Goal: Information Seeking & Learning: Learn about a topic

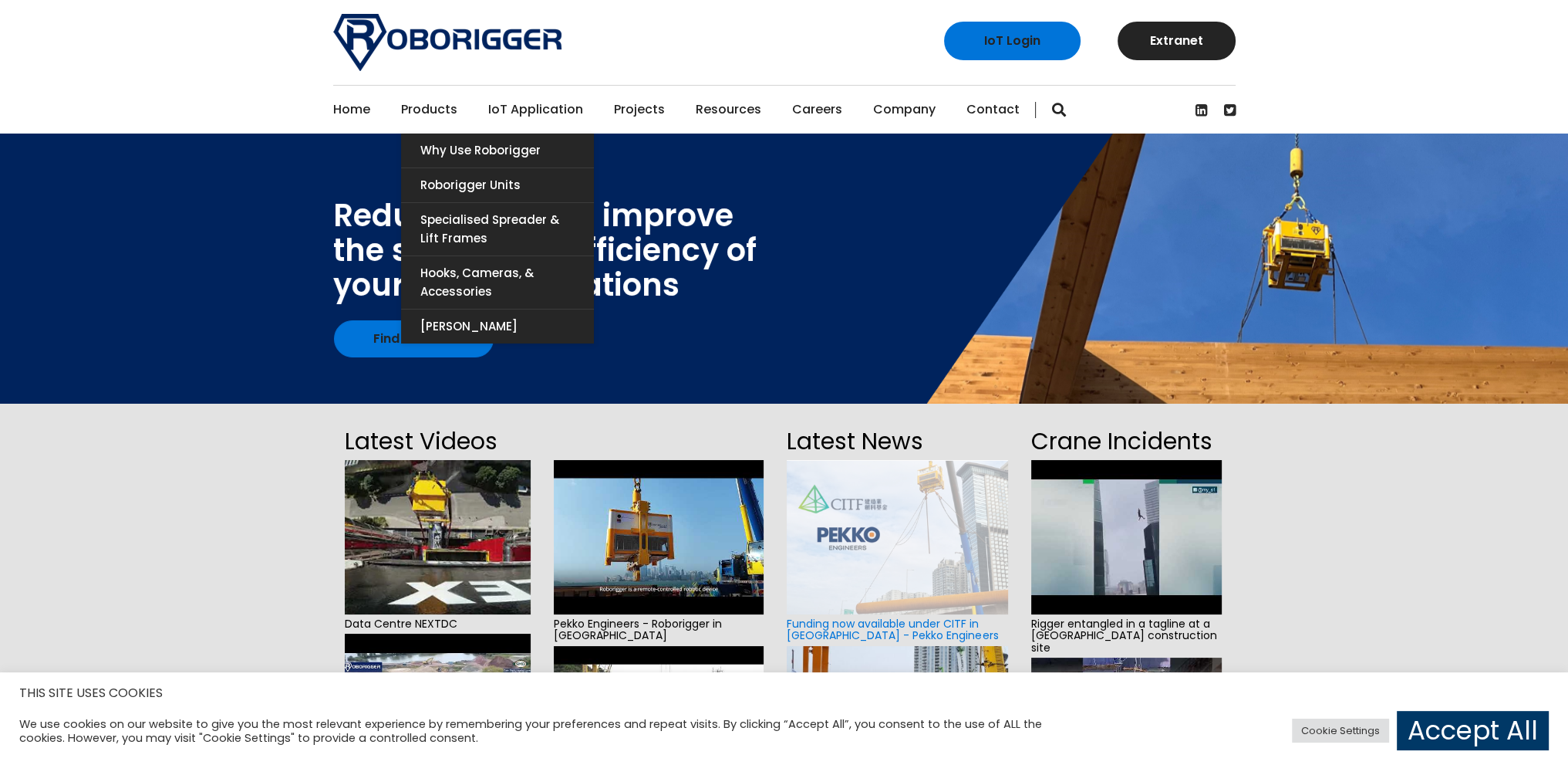
click at [438, 123] on link "Products" at bounding box center [428, 109] width 56 height 48
click at [432, 140] on link "Why use Roborigger" at bounding box center [497, 151] width 193 height 34
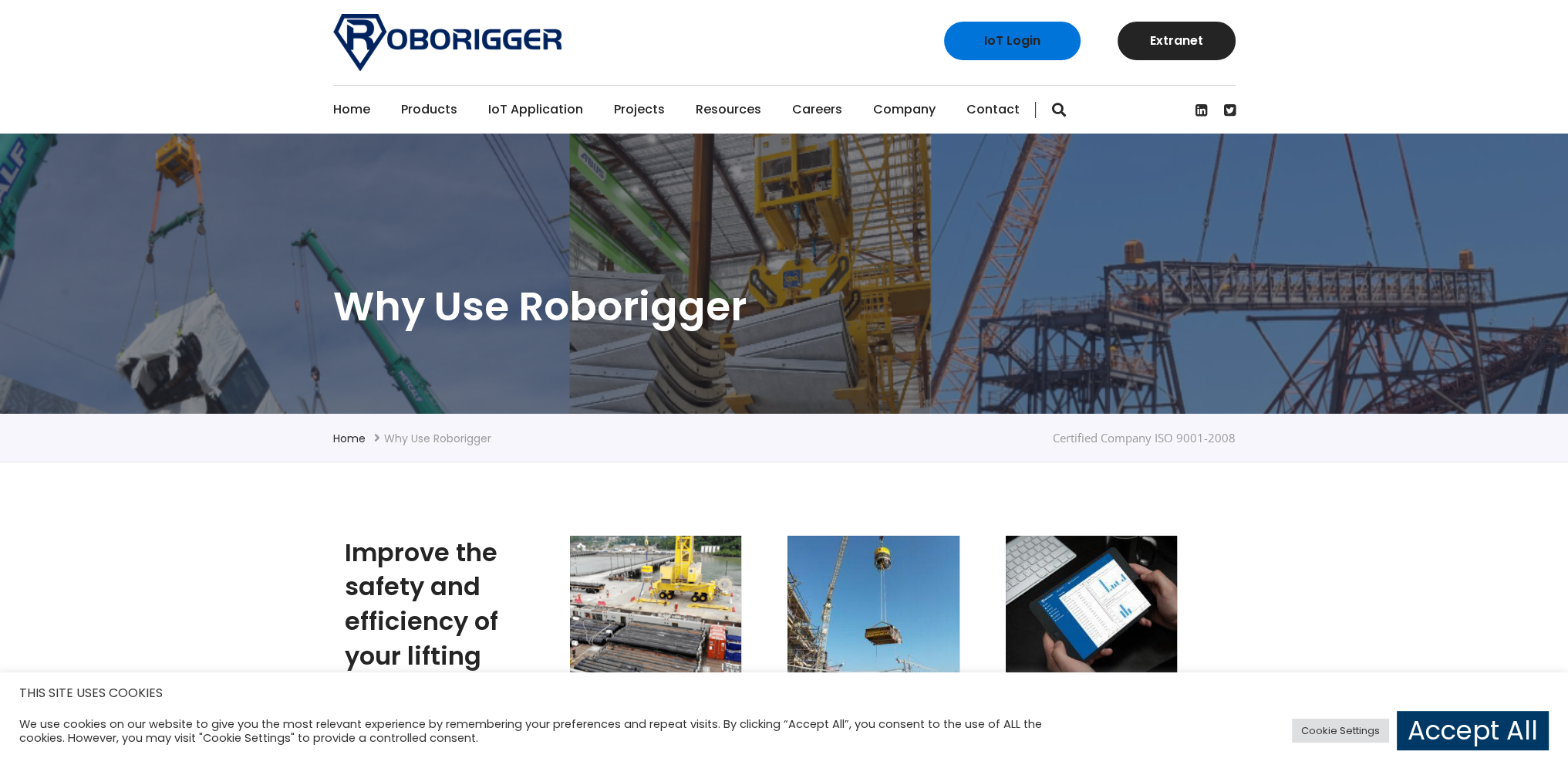
click at [984, 274] on section "Why use Roborigger" at bounding box center [784, 274] width 1568 height 280
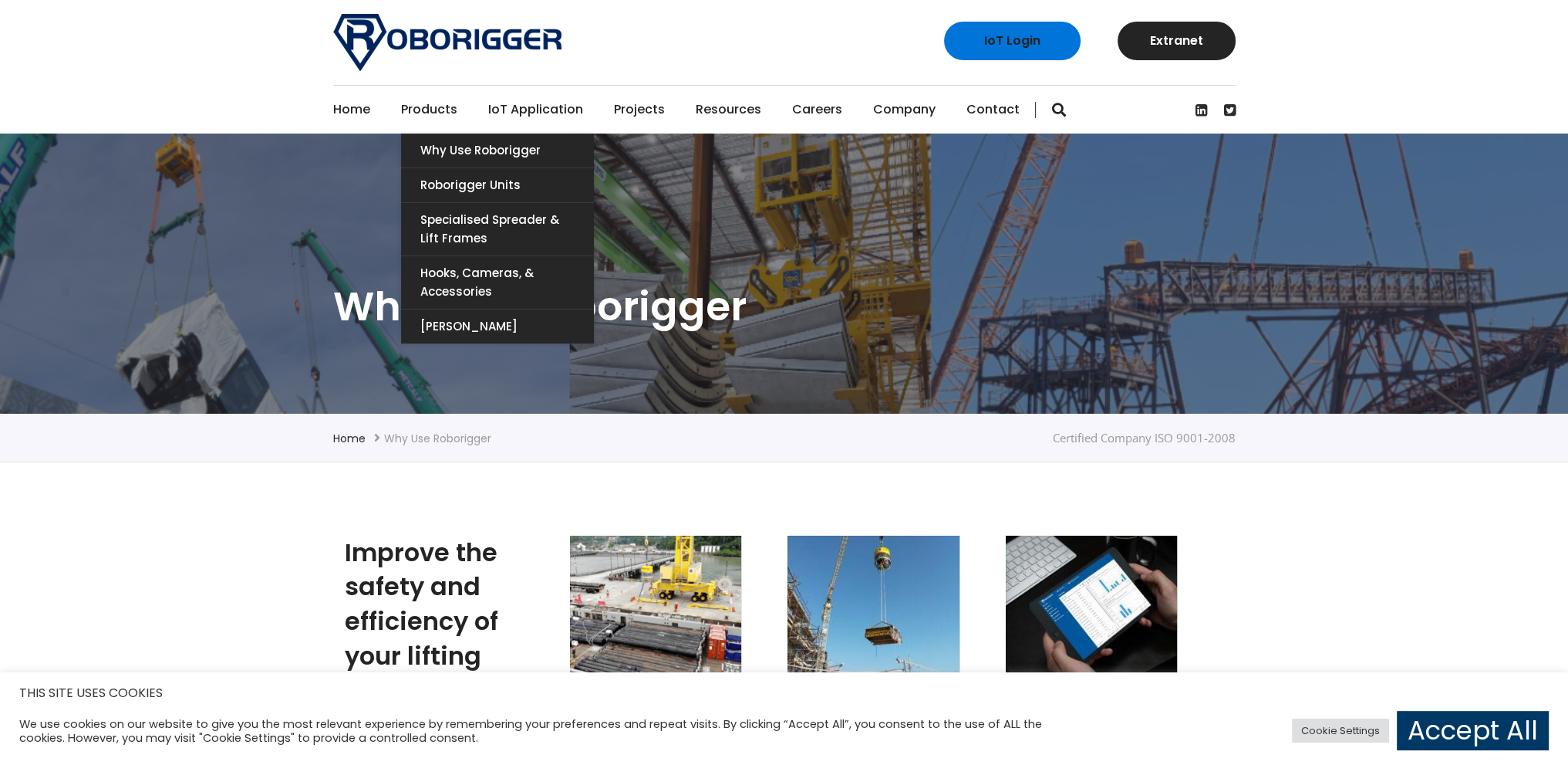
click at [440, 113] on link "Products" at bounding box center [428, 109] width 56 height 48
click at [469, 279] on link "Hooks, Cameras, & Accessories" at bounding box center [497, 282] width 193 height 52
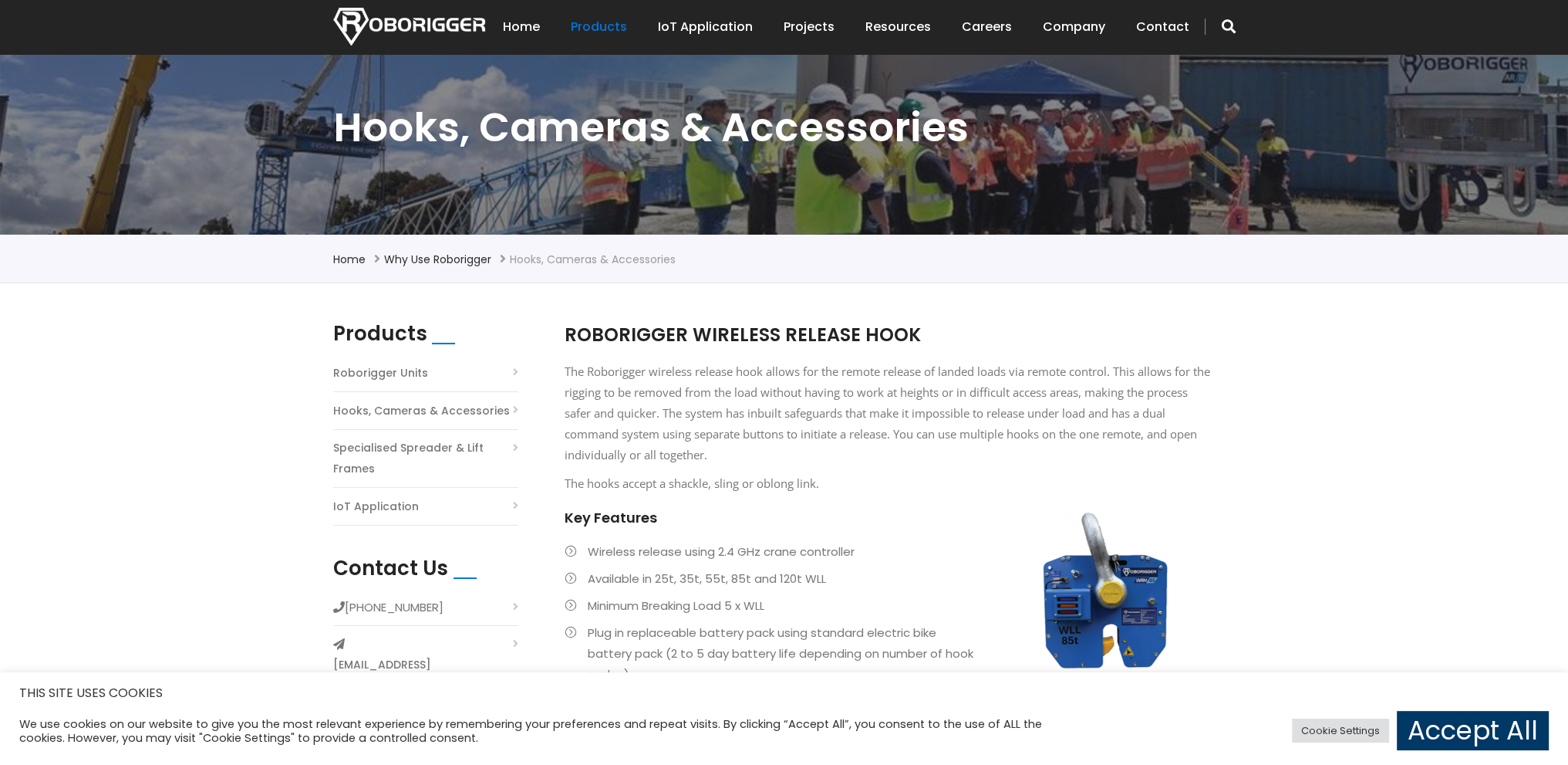
scroll to position [77, 0]
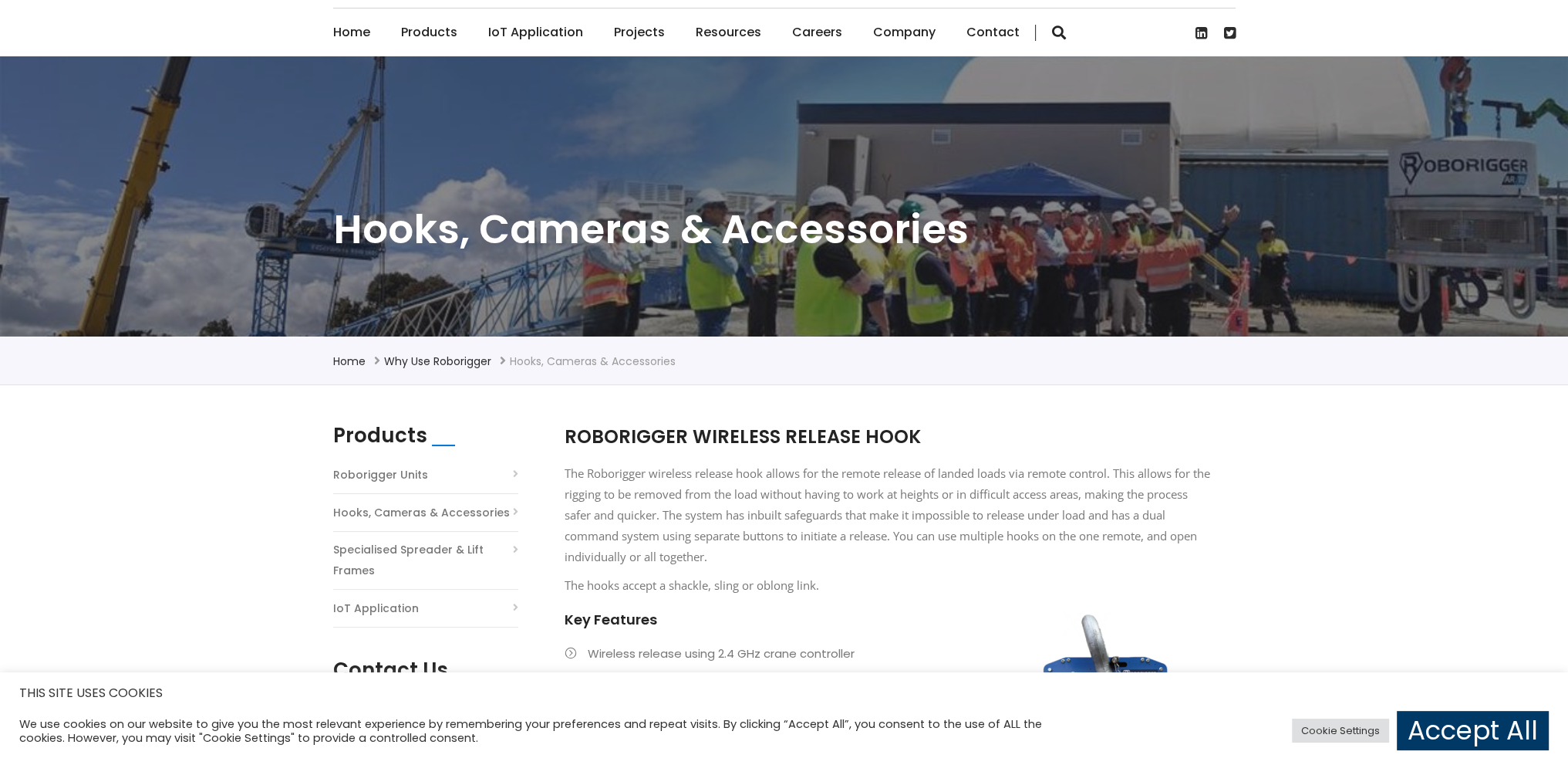
click at [553, 363] on li "Hooks, Cameras & Accessories" at bounding box center [593, 360] width 166 height 18
click at [466, 366] on link "Why use Roborigger" at bounding box center [437, 361] width 107 height 15
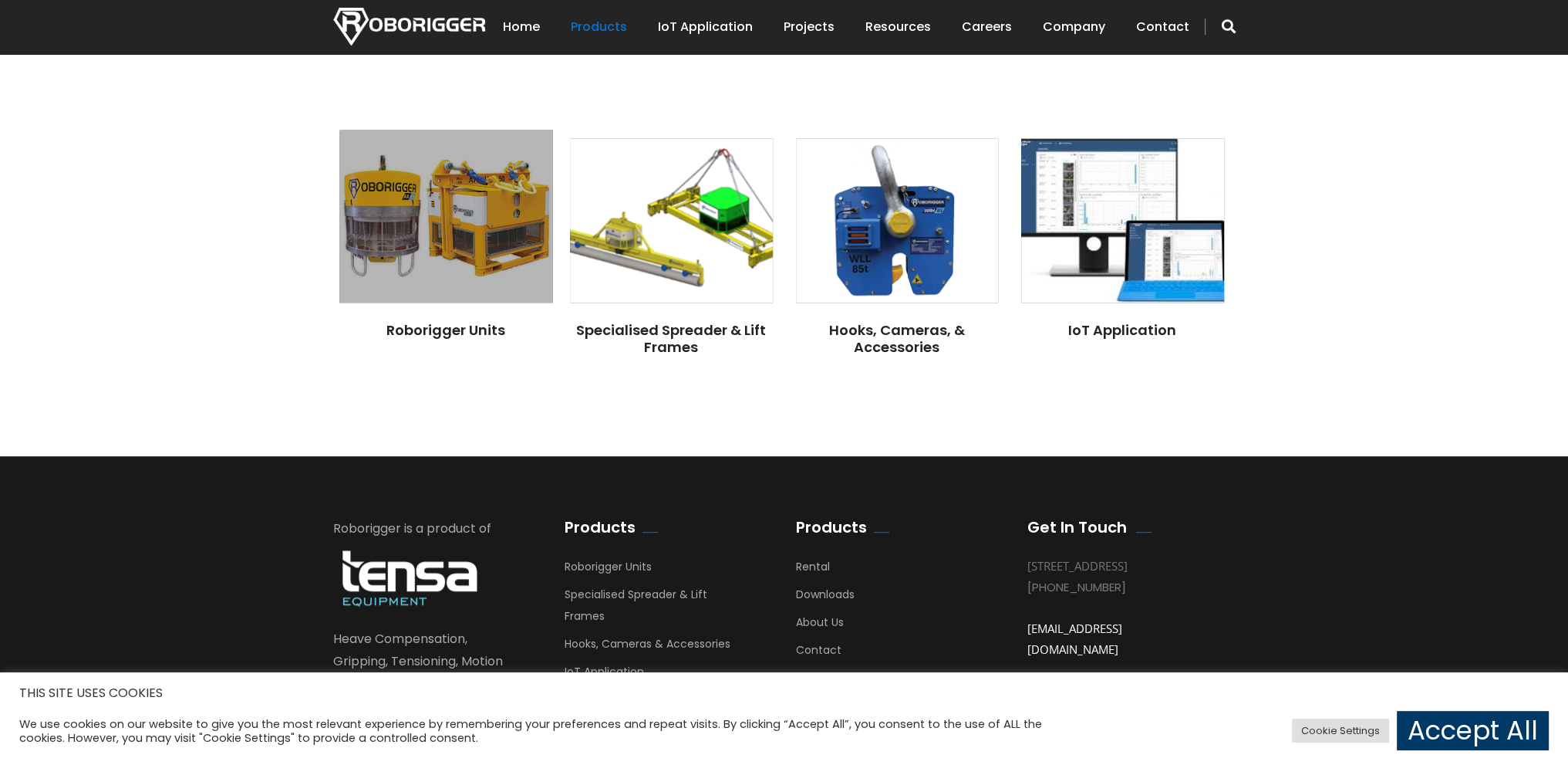
scroll to position [1157, 0]
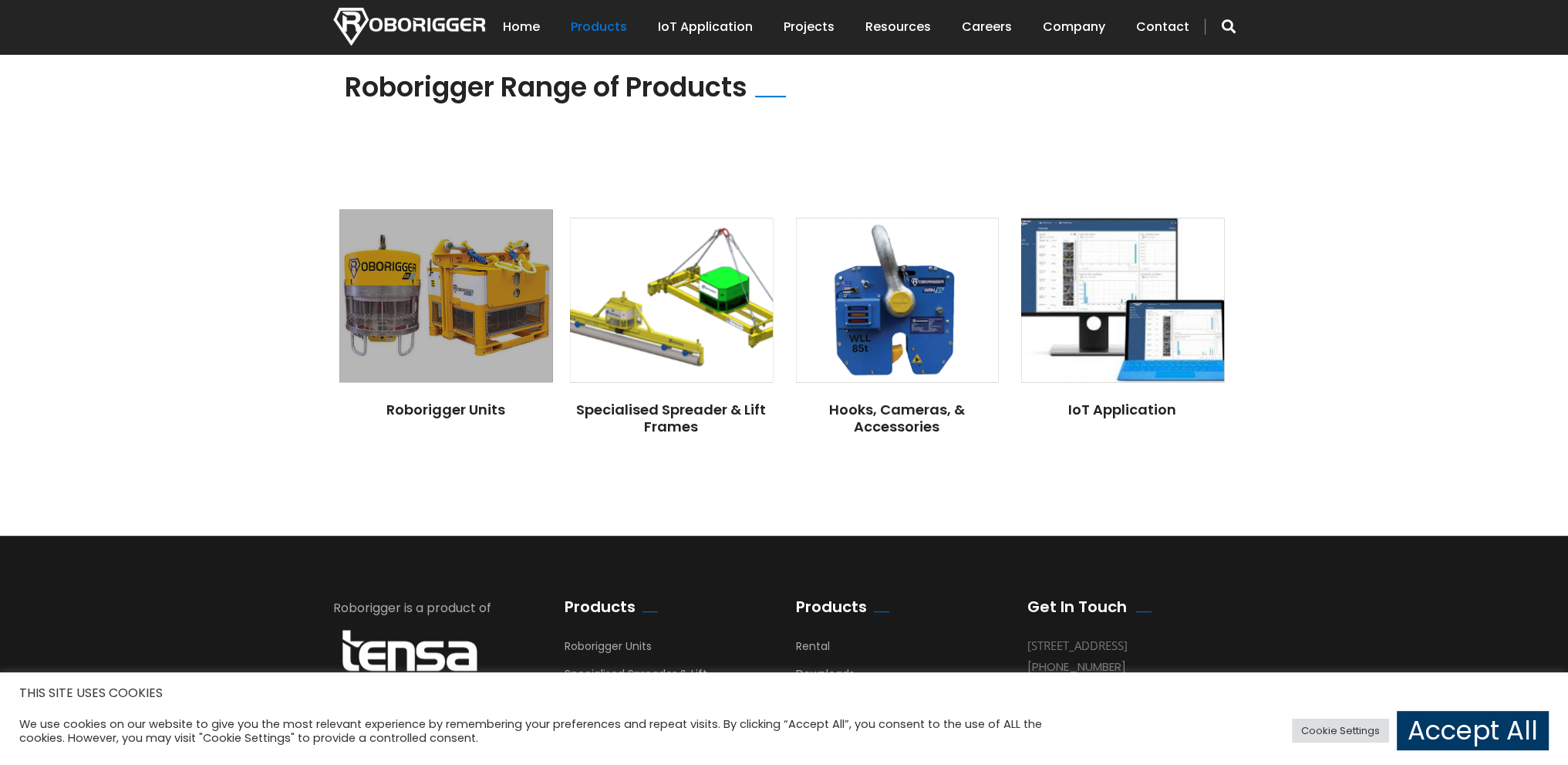
click at [492, 291] on img at bounding box center [445, 296] width 213 height 173
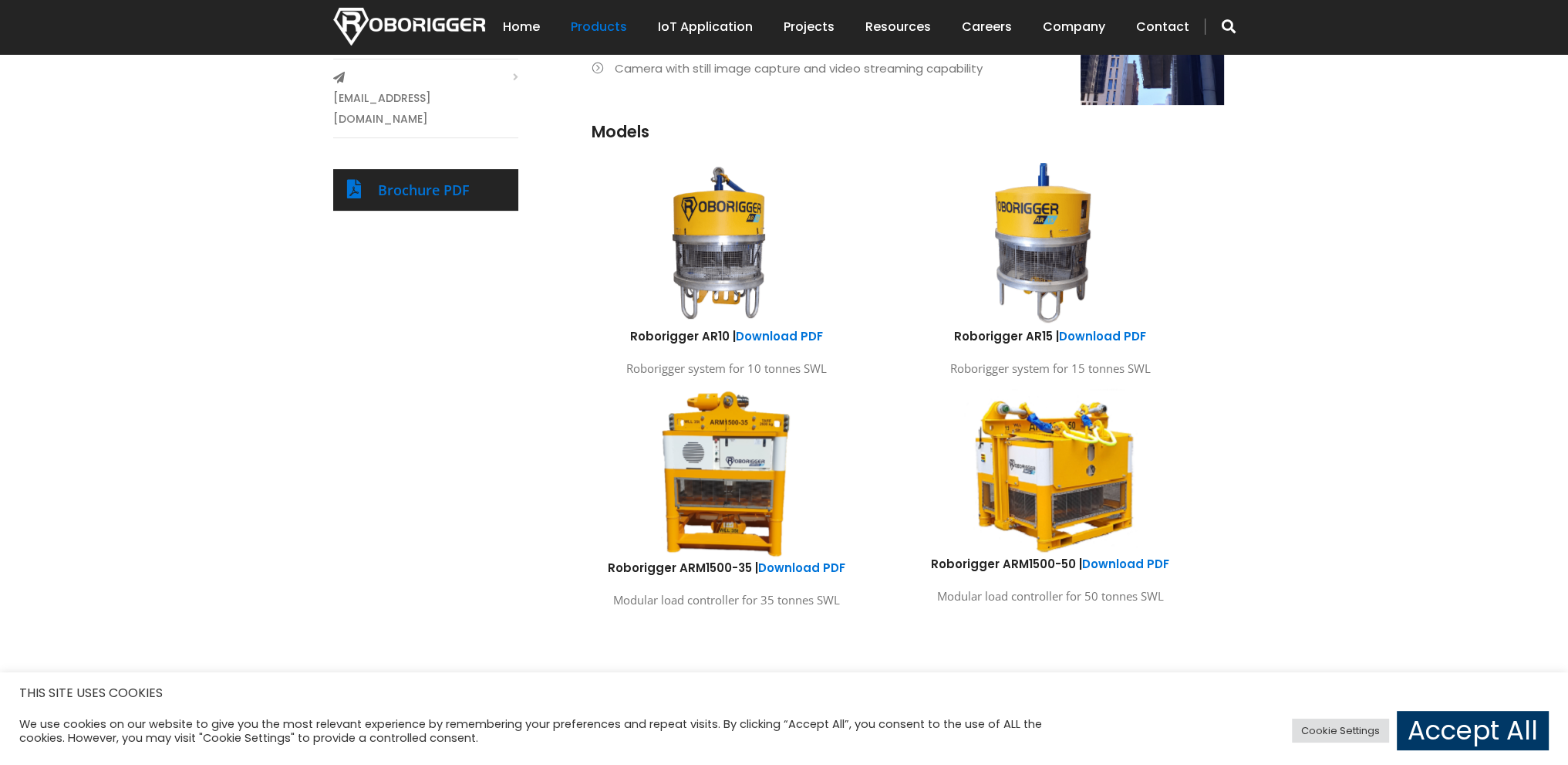
scroll to position [772, 0]
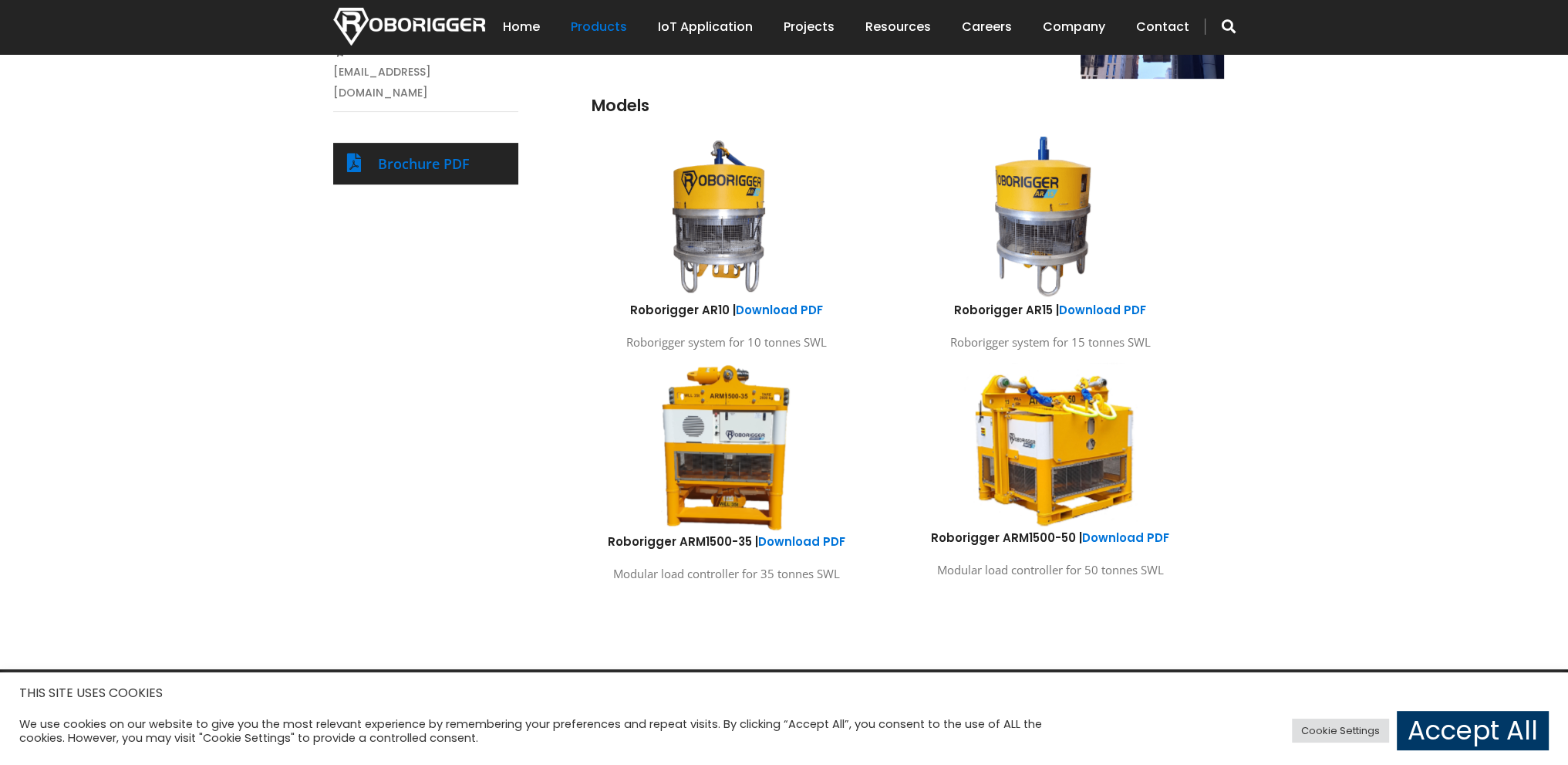
click at [1371, 244] on div "Products Roborigger Units Hooks, Cameras & Accessories Specialised Spreader & L…" at bounding box center [784, 180] width 1568 height 979
